Goal: Information Seeking & Learning: Understand process/instructions

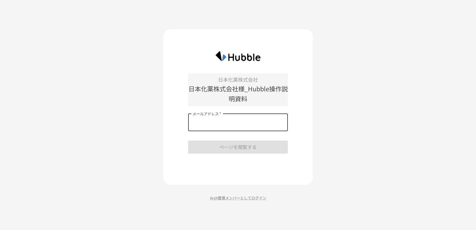
click at [221, 123] on input "メールアドレス   *" at bounding box center [238, 122] width 100 height 17
type input "**********"
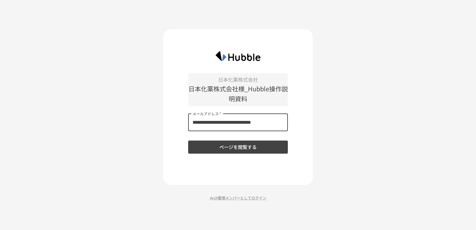
click at [234, 147] on button "ページを閲覧する" at bounding box center [238, 147] width 100 height 13
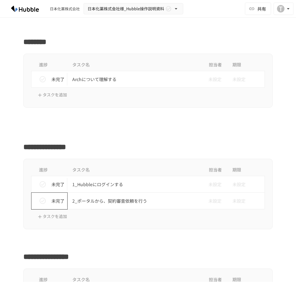
scroll to position [156, 0]
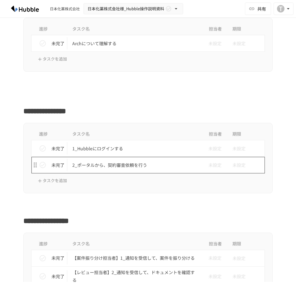
click at [102, 166] on p "2_ポータルから、契約審査依頼を行う" at bounding box center [134, 165] width 125 height 8
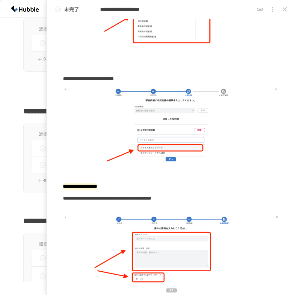
scroll to position [623, 0]
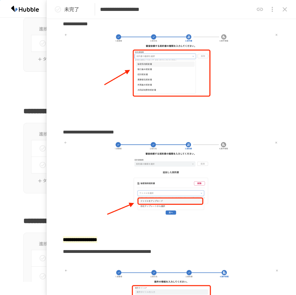
click at [285, 9] on icon "close drawer" at bounding box center [285, 9] width 4 height 4
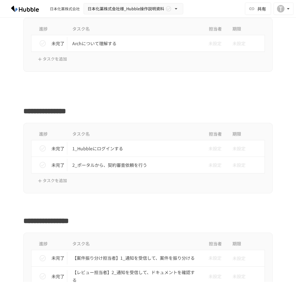
click at [280, 108] on div "**********" at bounding box center [148, 109] width 296 height 15
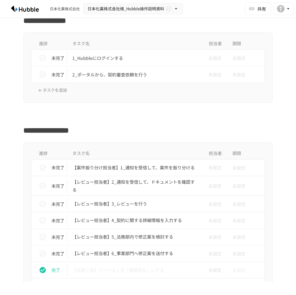
scroll to position [249, 0]
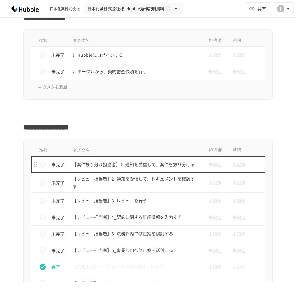
click at [138, 165] on p "【案件振り分け担当者】1_通知を受信して、案件を振り分ける" at bounding box center [134, 165] width 125 height 8
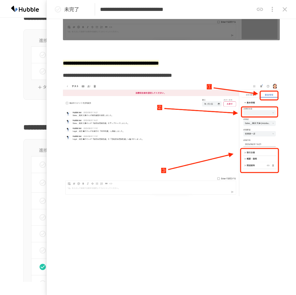
scroll to position [438, 0]
click at [285, 10] on icon "close drawer" at bounding box center [284, 9] width 7 height 7
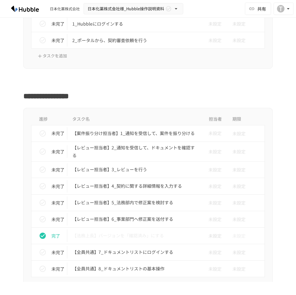
scroll to position [312, 0]
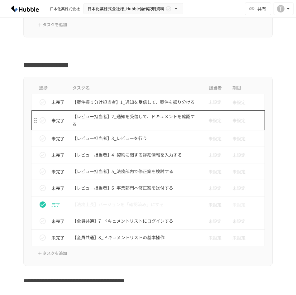
click at [142, 118] on p "【レビュー担当者】2_通知を受信して、ドキュメントを確認する" at bounding box center [134, 121] width 125 height 16
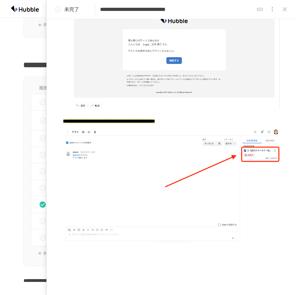
scroll to position [152, 0]
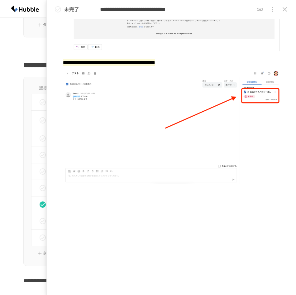
click at [285, 10] on icon "close drawer" at bounding box center [285, 9] width 4 height 4
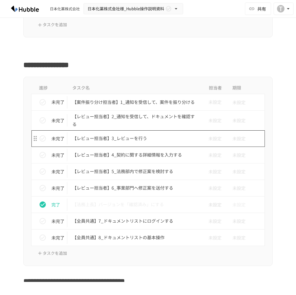
click at [122, 138] on p "【レビュー担当者】3_レビューを行う" at bounding box center [134, 138] width 125 height 8
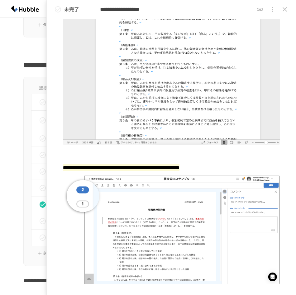
scroll to position [646, 0]
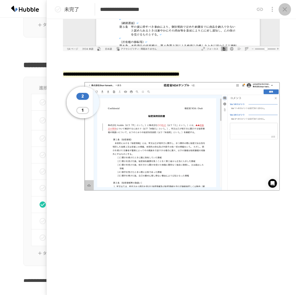
click at [284, 9] on icon "close drawer" at bounding box center [284, 9] width 7 height 7
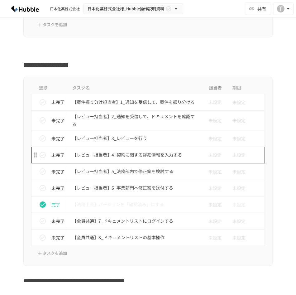
click at [120, 157] on p "【レビュー担当者】4_契約に関する詳細情報を入力する" at bounding box center [134, 155] width 125 height 8
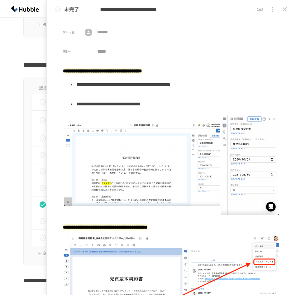
click at [283, 9] on icon "close drawer" at bounding box center [284, 9] width 7 height 7
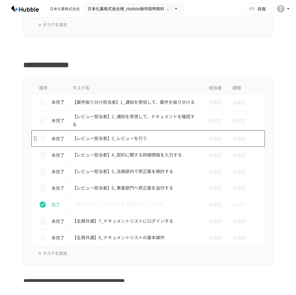
click at [115, 139] on p "【レビュー担当者】3_レビューを行う" at bounding box center [134, 138] width 125 height 8
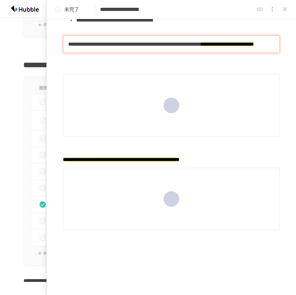
scroll to position [425, 0]
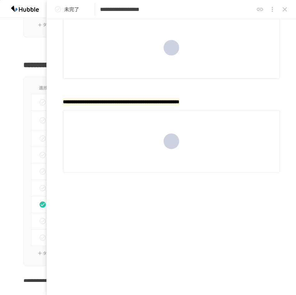
click at [285, 9] on icon "close drawer" at bounding box center [285, 9] width 4 height 4
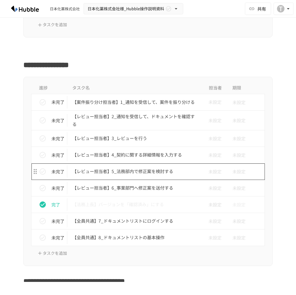
click at [122, 171] on p "【レビュー担当者】5_法務部内で修正案を検討する" at bounding box center [134, 171] width 125 height 8
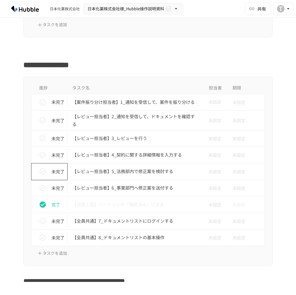
click at [52, 170] on p "未完了" at bounding box center [57, 171] width 13 height 7
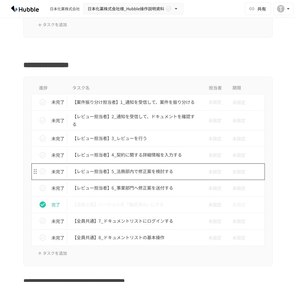
click at [110, 171] on p "【レビュー担当者】5_法務部内で修正案を検討する" at bounding box center [134, 171] width 125 height 8
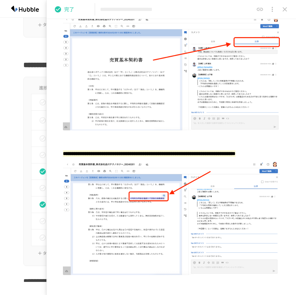
scroll to position [94, 0]
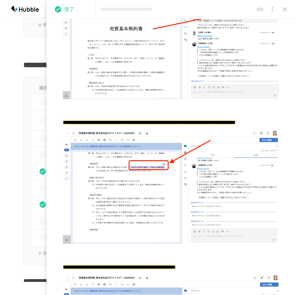
click at [285, 11] on icon "close drawer" at bounding box center [284, 9] width 7 height 7
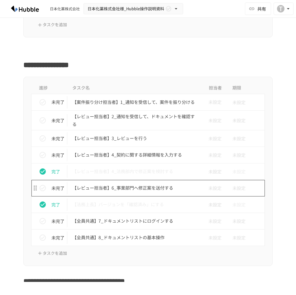
click at [158, 186] on p "【レビュー担当者】6_事業部門へ修正案を送付する" at bounding box center [134, 188] width 125 height 8
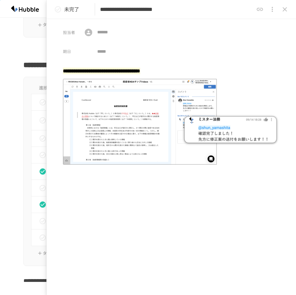
click at [286, 10] on icon "close drawer" at bounding box center [284, 9] width 7 height 7
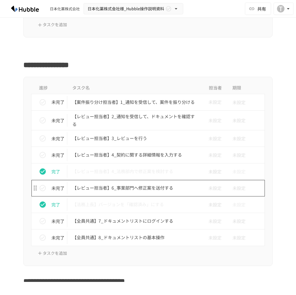
click at [121, 188] on p "【レビュー担当者】6_事業部門へ修正案を送付する" at bounding box center [134, 188] width 125 height 8
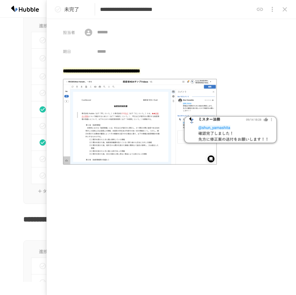
scroll to position [312, 0]
click at [287, 8] on icon "close drawer" at bounding box center [285, 9] width 4 height 4
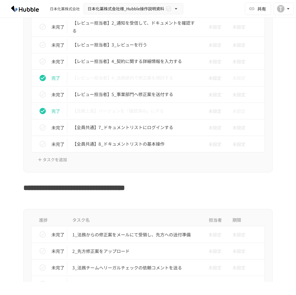
scroll to position [468, 0]
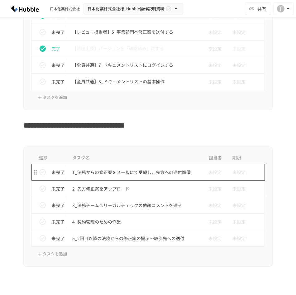
click at [123, 172] on p "1_法務からの修正案をメールにて受領し、先方への送付準備" at bounding box center [134, 172] width 125 height 8
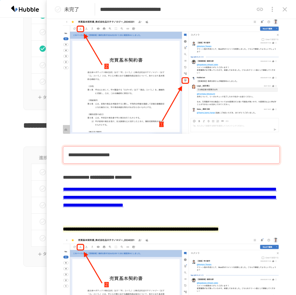
scroll to position [623, 0]
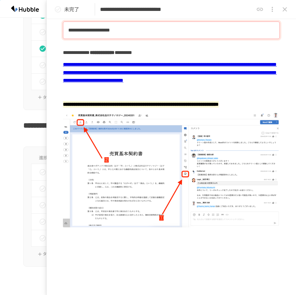
click at [284, 12] on icon "close drawer" at bounding box center [284, 9] width 7 height 7
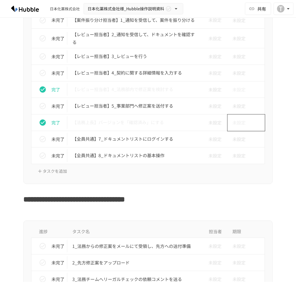
scroll to position [374, 0]
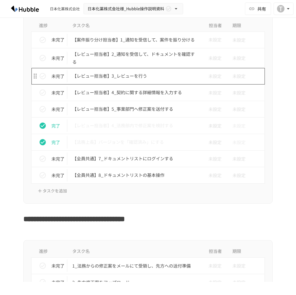
click at [118, 76] on p "【レビュー担当者】3_レビューを行う" at bounding box center [134, 76] width 125 height 8
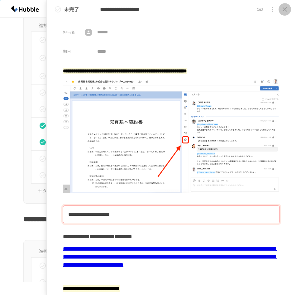
click at [284, 8] on icon "close drawer" at bounding box center [284, 9] width 7 height 7
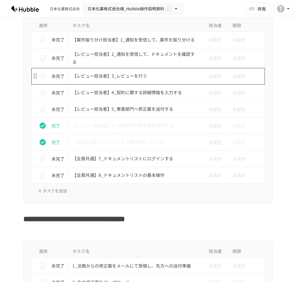
click at [132, 77] on p "【レビュー担当者】3_レビューを行う" at bounding box center [134, 76] width 125 height 8
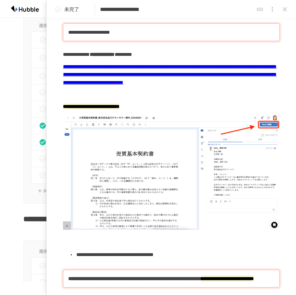
scroll to position [178, 0]
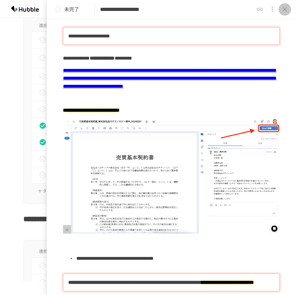
click at [286, 11] on icon "close drawer" at bounding box center [284, 9] width 7 height 7
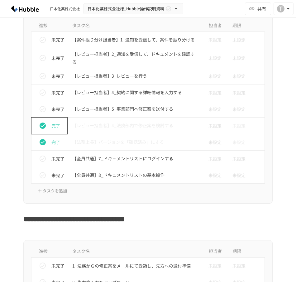
click at [42, 126] on icon "status" at bounding box center [43, 126] width 6 height 6
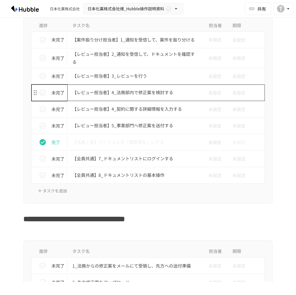
click at [137, 92] on p "【レビュー担当者】4_法務部内で修正案を検討する" at bounding box center [134, 93] width 125 height 8
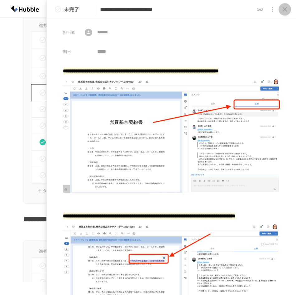
click at [285, 9] on icon "close drawer" at bounding box center [284, 9] width 7 height 7
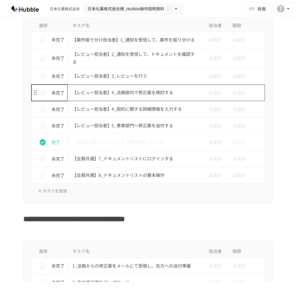
click at [143, 94] on p "【レビュー担当者】4_法務部内で修正案を検討する" at bounding box center [134, 93] width 125 height 8
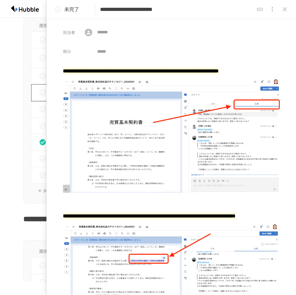
click at [285, 12] on icon "close drawer" at bounding box center [284, 9] width 7 height 7
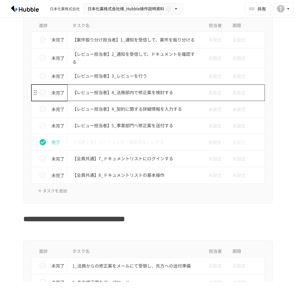
click at [159, 93] on p "【レビュー担当者】4_法務部内で修正案を検討する" at bounding box center [134, 93] width 125 height 8
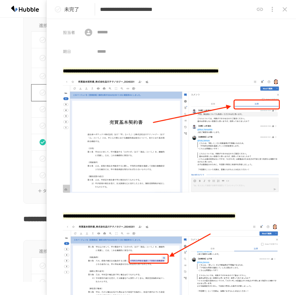
click at [286, 9] on icon "close drawer" at bounding box center [284, 9] width 7 height 7
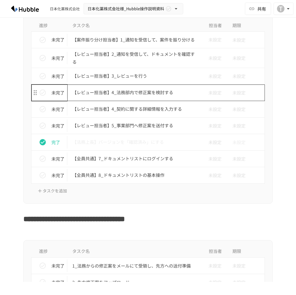
click at [153, 90] on p "【レビュー担当者】4_法務部内で修正案を検討する" at bounding box center [134, 93] width 125 height 8
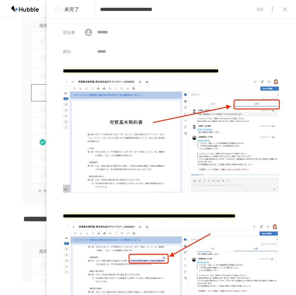
click at [286, 10] on icon "close drawer" at bounding box center [285, 9] width 4 height 4
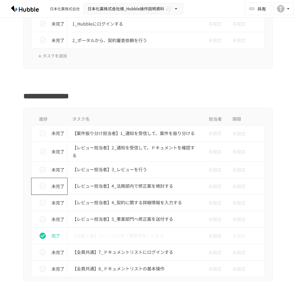
scroll to position [343, 0]
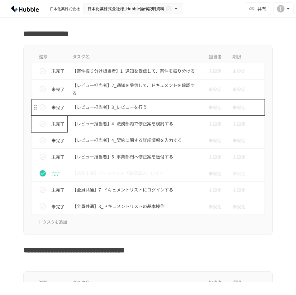
click at [126, 110] on p "【レビュー担当者】3_レビューを行う" at bounding box center [134, 107] width 125 height 8
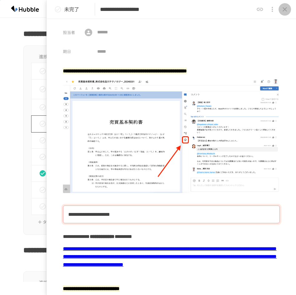
click at [283, 7] on icon "close drawer" at bounding box center [284, 9] width 7 height 7
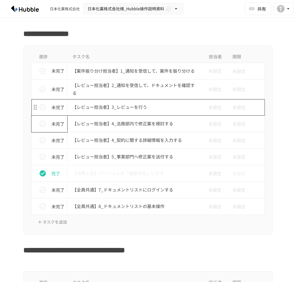
click at [121, 104] on p "【レビュー担当者】3_レビューを行う" at bounding box center [134, 107] width 125 height 8
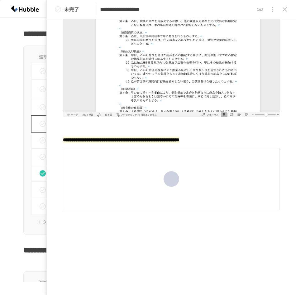
scroll to position [580, 0]
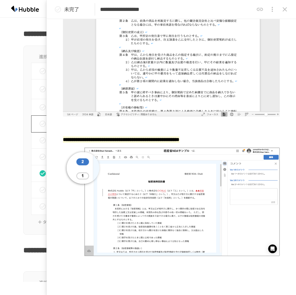
click at [283, 9] on icon "close drawer" at bounding box center [284, 9] width 7 height 7
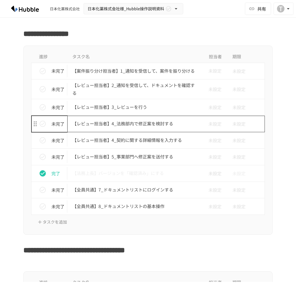
click at [139, 123] on p "【レビュー担当者】4_法務部内で修正案を検討する" at bounding box center [134, 124] width 125 height 8
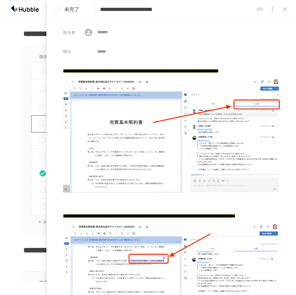
click at [283, 10] on icon "close drawer" at bounding box center [284, 9] width 7 height 7
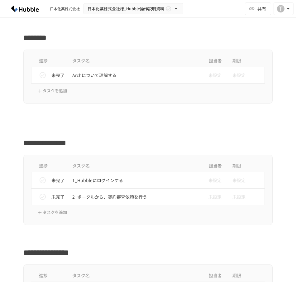
scroll to position [125, 0]
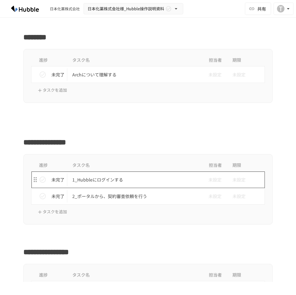
click at [158, 178] on p "1_Hubbleにログインする" at bounding box center [134, 180] width 125 height 8
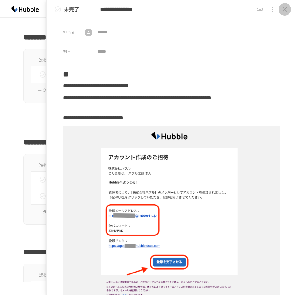
click at [284, 8] on icon "close drawer" at bounding box center [284, 9] width 7 height 7
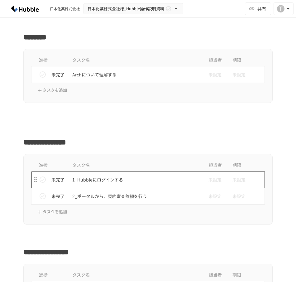
click at [97, 180] on p "1_Hubbleにログインする" at bounding box center [134, 180] width 125 height 8
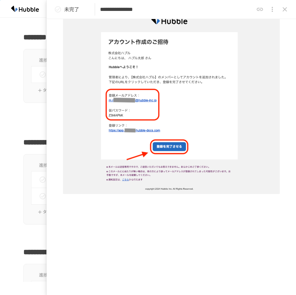
scroll to position [124, 0]
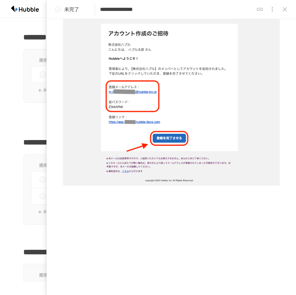
click at [169, 136] on img at bounding box center [171, 94] width 217 height 184
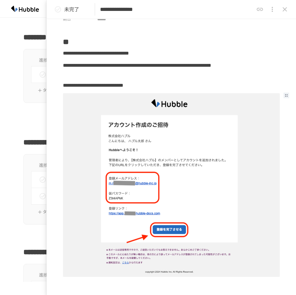
scroll to position [0, 0]
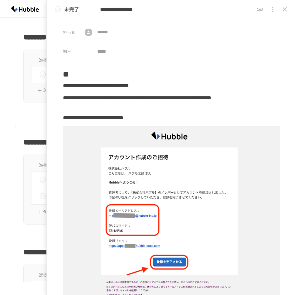
click at [15, 126] on div at bounding box center [148, 127] width 296 height 12
click at [288, 11] on icon "close drawer" at bounding box center [284, 9] width 7 height 7
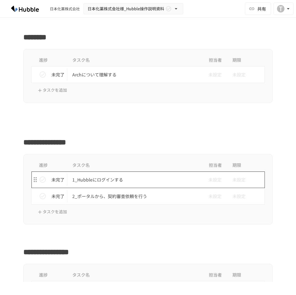
click at [92, 179] on p "1_Hubbleにログインする" at bounding box center [134, 180] width 125 height 8
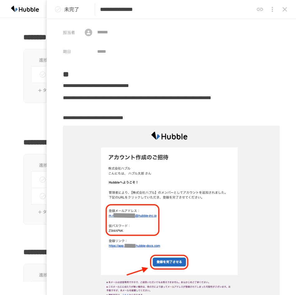
click at [6, 114] on div at bounding box center [148, 115] width 296 height 12
click at [285, 8] on icon "close drawer" at bounding box center [284, 9] width 7 height 7
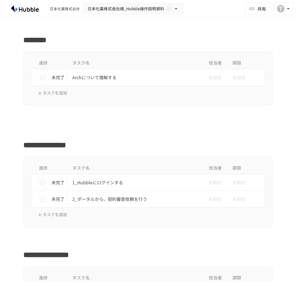
scroll to position [125, 0]
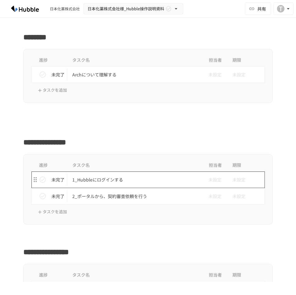
click at [110, 180] on p "1_Hubbleにログインする" at bounding box center [134, 180] width 125 height 8
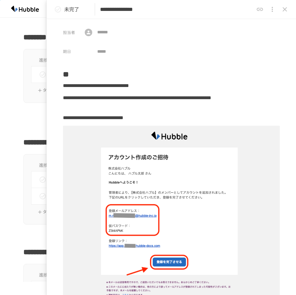
click at [12, 60] on div "進捗 タスク名 担当者 期限 未完了 Archについて理解する 未設定 未設定 タスクを追加" at bounding box center [148, 76] width 296 height 54
click at [286, 9] on icon "close drawer" at bounding box center [285, 9] width 4 height 4
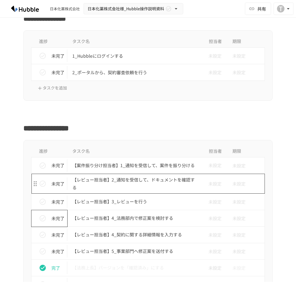
scroll to position [249, 0]
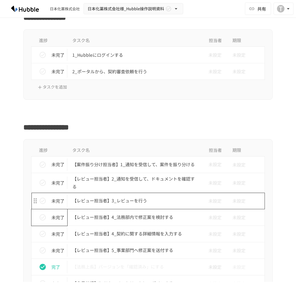
click at [129, 202] on p "【レビュー担当者】3_レビューを行う" at bounding box center [134, 201] width 125 height 8
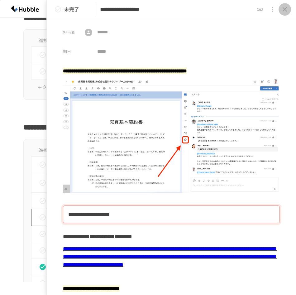
click at [289, 12] on button "close drawer" at bounding box center [285, 9] width 12 height 12
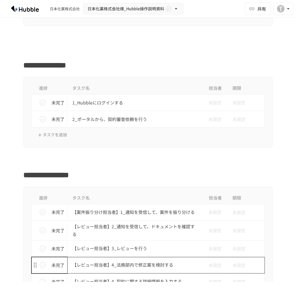
scroll to position [249, 0]
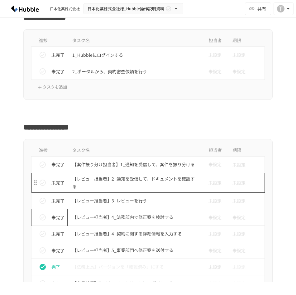
click at [148, 177] on p "【レビュー担当者】2_通知を受信して、ドキュメントを確認する" at bounding box center [134, 183] width 125 height 16
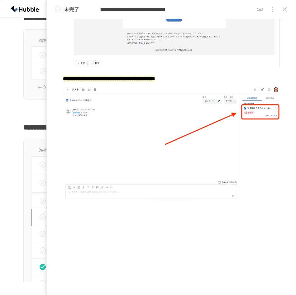
scroll to position [152, 0]
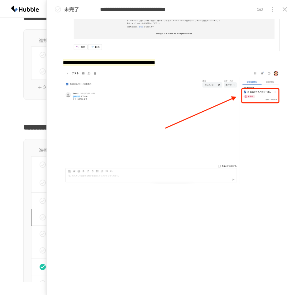
click at [286, 10] on icon "close drawer" at bounding box center [284, 9] width 7 height 7
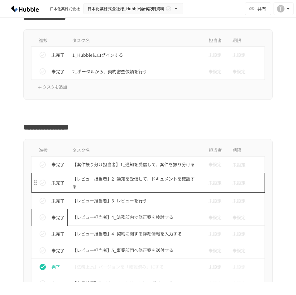
click at [132, 181] on p "【レビュー担当者】2_通知を受信して、ドキュメントを確認する" at bounding box center [134, 183] width 125 height 16
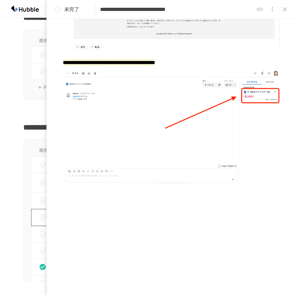
scroll to position [152, 0]
click at [287, 10] on icon "close drawer" at bounding box center [284, 9] width 7 height 7
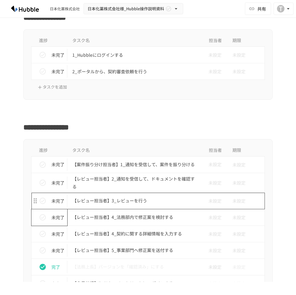
click at [128, 198] on p "【レビュー担当者】3_レビューを行う" at bounding box center [134, 201] width 125 height 8
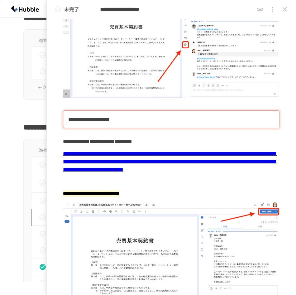
scroll to position [125, 0]
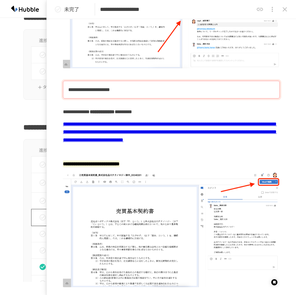
click at [285, 8] on icon "close drawer" at bounding box center [284, 9] width 7 height 7
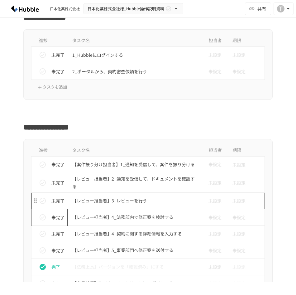
click at [138, 202] on p "【レビュー担当者】3_レビューを行う" at bounding box center [134, 201] width 125 height 8
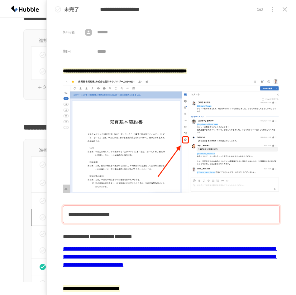
click at [286, 11] on icon "close drawer" at bounding box center [285, 9] width 4 height 4
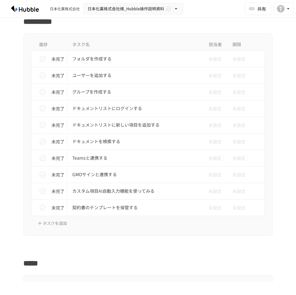
scroll to position [748, 0]
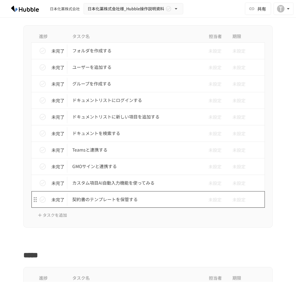
click at [108, 200] on p "契約書のテンプレートを保管する" at bounding box center [134, 199] width 125 height 8
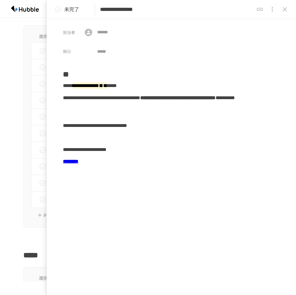
click at [290, 10] on button "close drawer" at bounding box center [285, 9] width 12 height 12
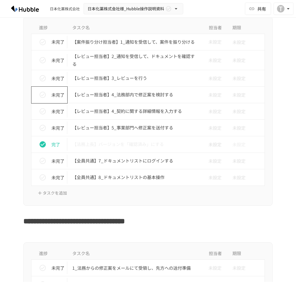
scroll to position [281, 0]
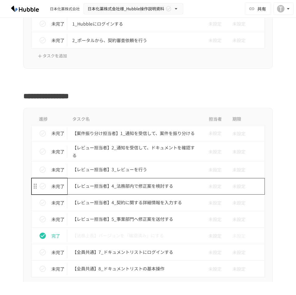
click at [127, 185] on p "【レビュー担当者】4_法務部内で修正案を検討する" at bounding box center [134, 186] width 125 height 8
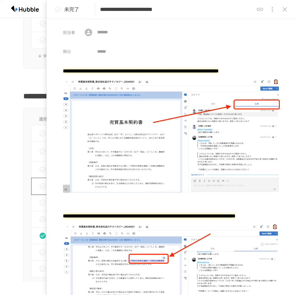
scroll to position [62, 0]
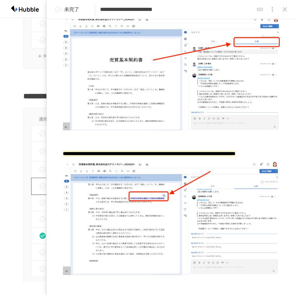
click at [286, 11] on icon "close drawer" at bounding box center [284, 9] width 7 height 7
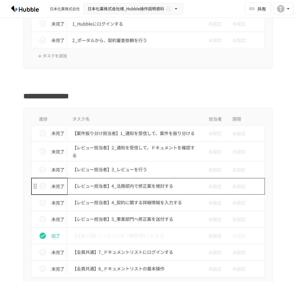
click at [137, 185] on p "【レビュー担当者】4_法務部内で修正案を検討する" at bounding box center [134, 186] width 125 height 8
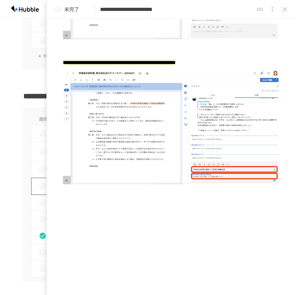
scroll to position [322, 0]
click at [288, 11] on icon "close drawer" at bounding box center [284, 9] width 7 height 7
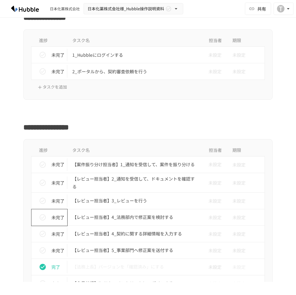
scroll to position [281, 0]
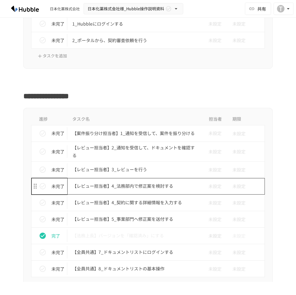
click at [128, 185] on p "【レビュー担当者】4_法務部内で修正案を検討する" at bounding box center [134, 186] width 125 height 8
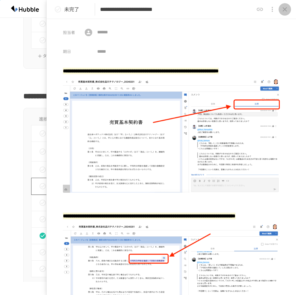
click at [286, 9] on icon "close drawer" at bounding box center [284, 9] width 7 height 7
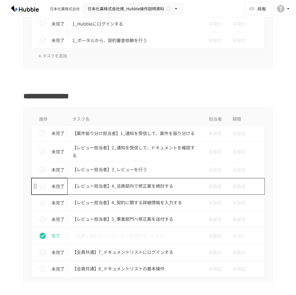
click at [106, 184] on p "【レビュー担当者】4_法務部内で修正案を検討する" at bounding box center [134, 186] width 125 height 8
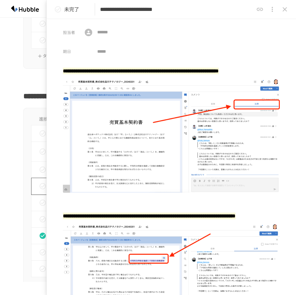
click at [286, 9] on icon "close drawer" at bounding box center [285, 9] width 4 height 4
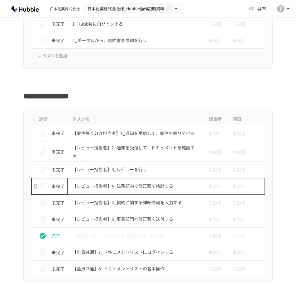
click at [147, 185] on p "【レビュー担当者】4_法務部内で修正案を検討する" at bounding box center [134, 186] width 125 height 8
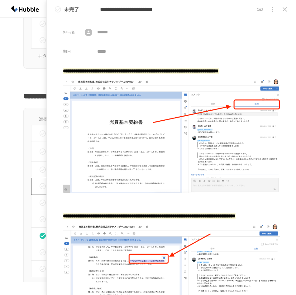
drag, startPoint x: 11, startPoint y: 56, endPoint x: 0, endPoint y: 48, distance: 13.7
click at [11, 56] on div "進捗 タスク名 担当者 期限 未完了 1_Hubbleにログインする 未設定 未設定 未完了 2_ポータルから、契約審査依頼を行う 未設定 未設定 タスクを追加" at bounding box center [148, 33] width 296 height 70
click at [289, 10] on button "close drawer" at bounding box center [285, 9] width 12 height 12
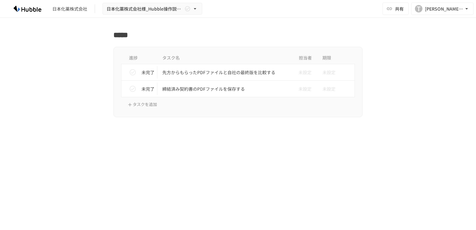
scroll to position [957, 0]
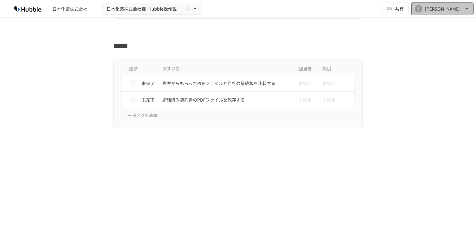
click at [467, 7] on icon "button" at bounding box center [467, 9] width 6 height 6
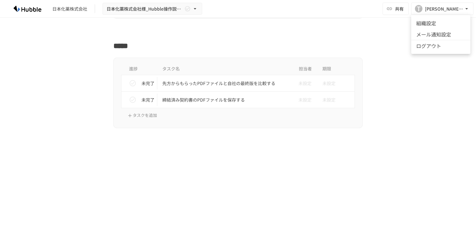
click at [284, 39] on div at bounding box center [238, 115] width 476 height 230
